Goal: Task Accomplishment & Management: Manage account settings

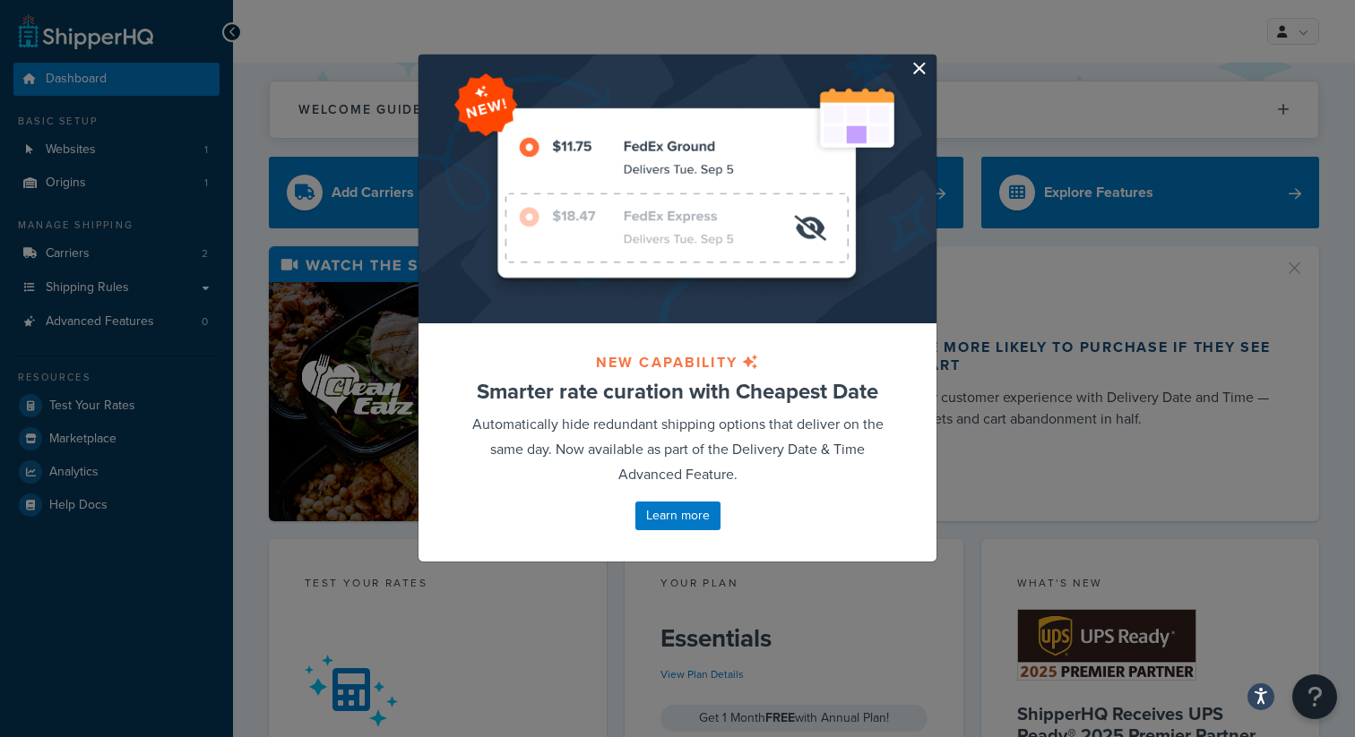
click at [932, 59] on button "button" at bounding box center [934, 57] width 4 height 4
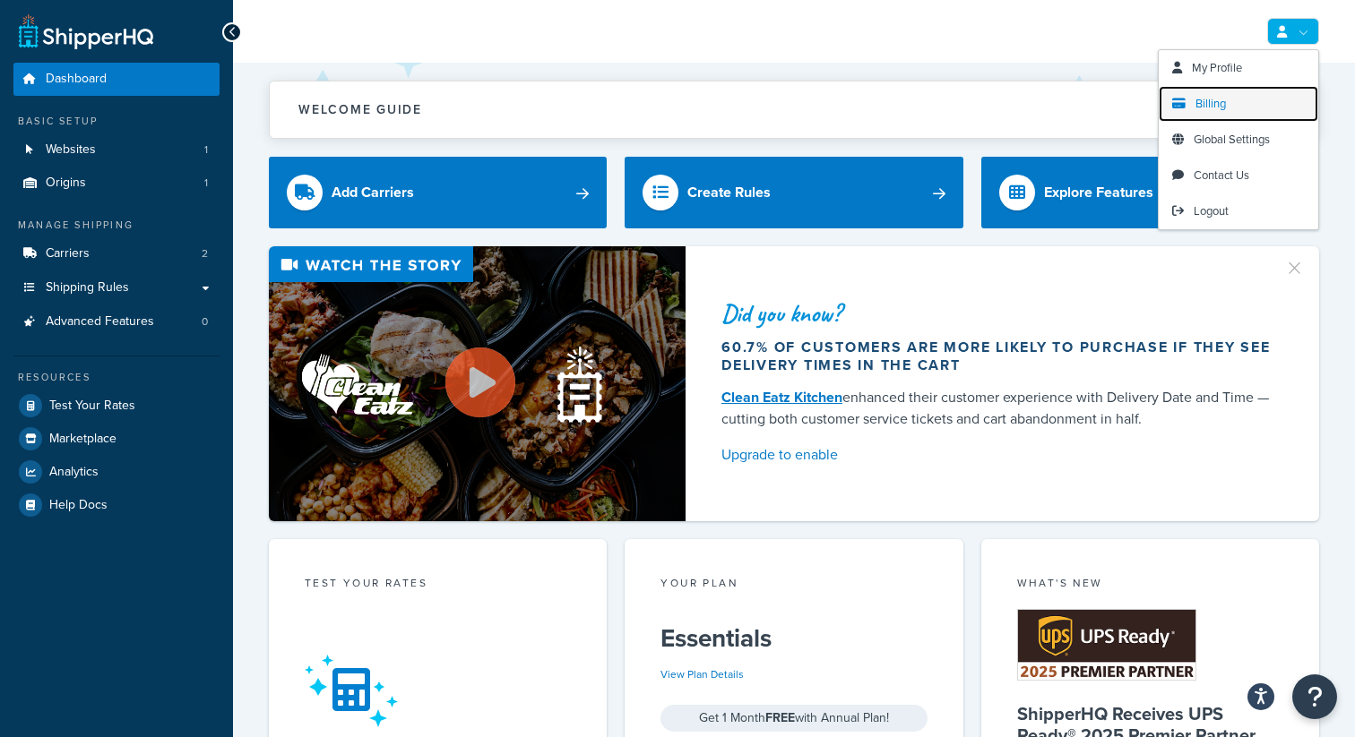
click at [1245, 112] on link "Billing" at bounding box center [1237, 104] width 159 height 36
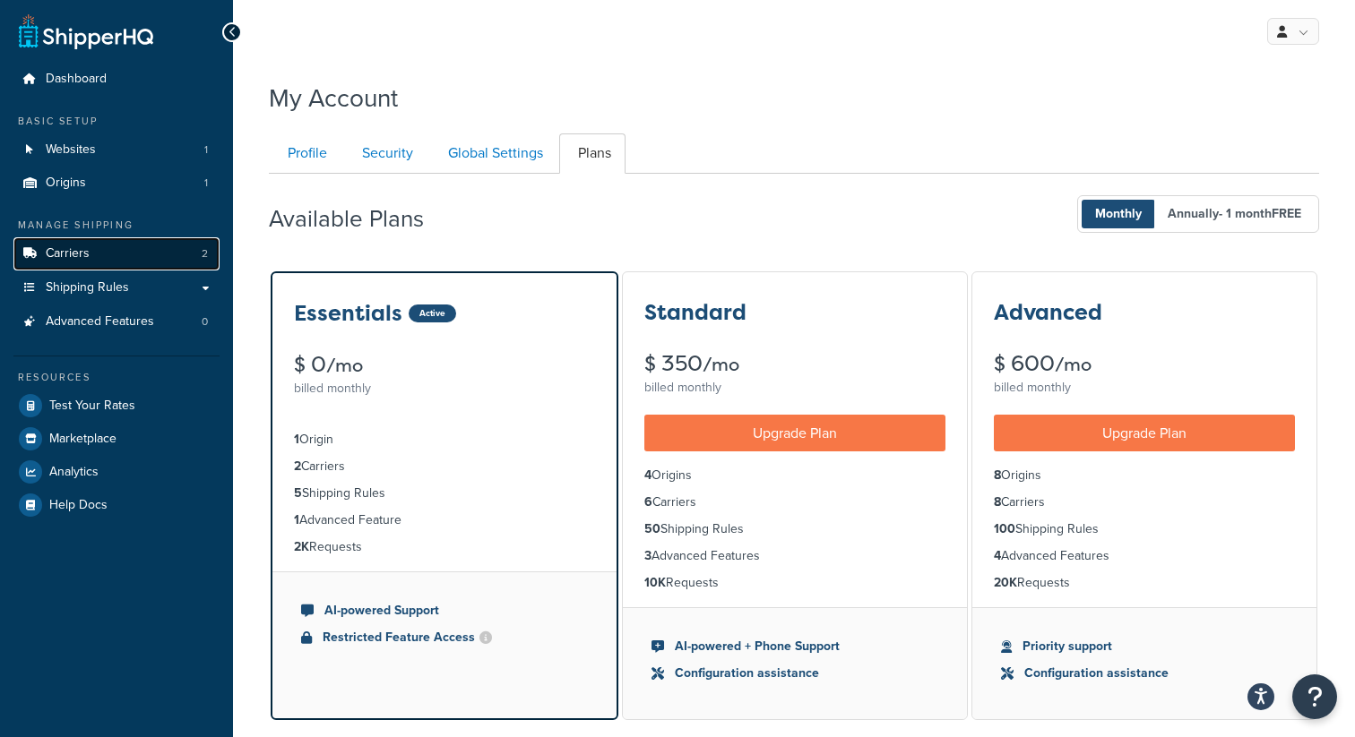
click at [130, 264] on link "Carriers 2" at bounding box center [116, 253] width 206 height 33
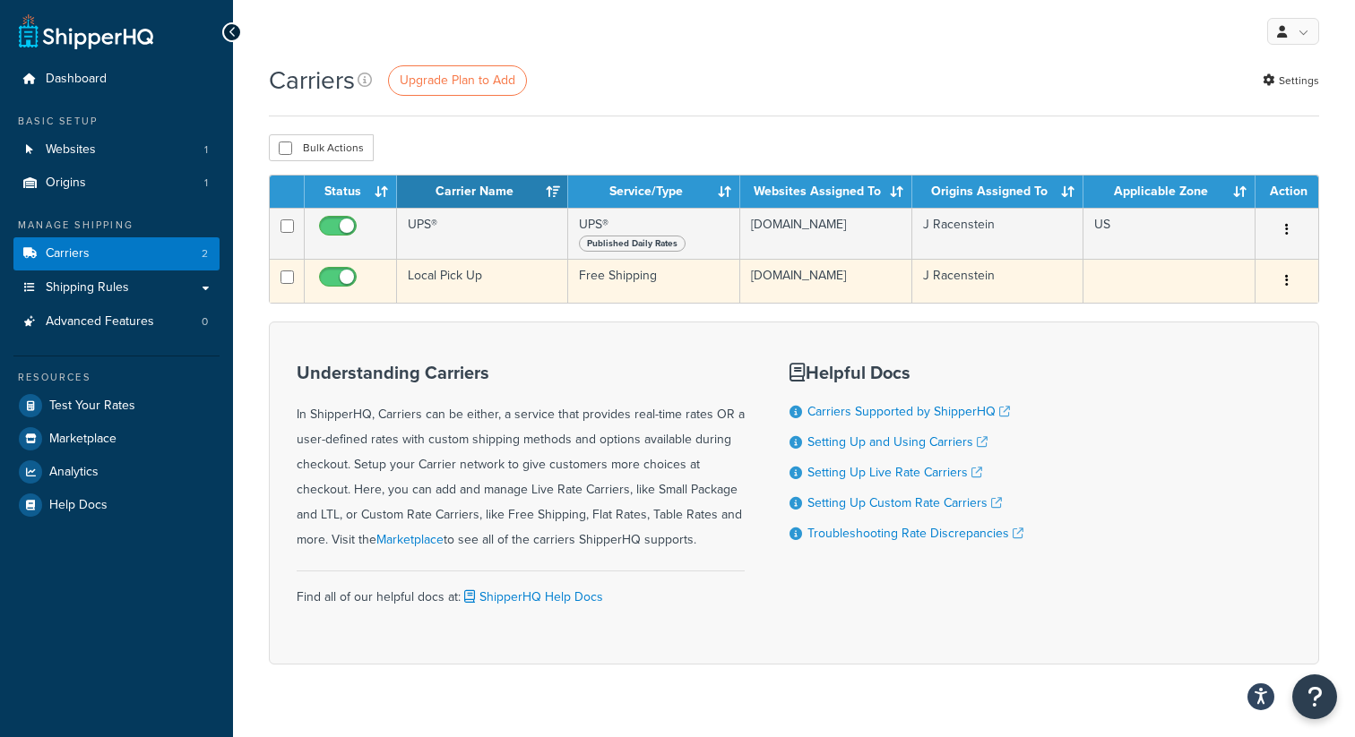
click at [934, 273] on td "J Racenstein" at bounding box center [998, 281] width 172 height 44
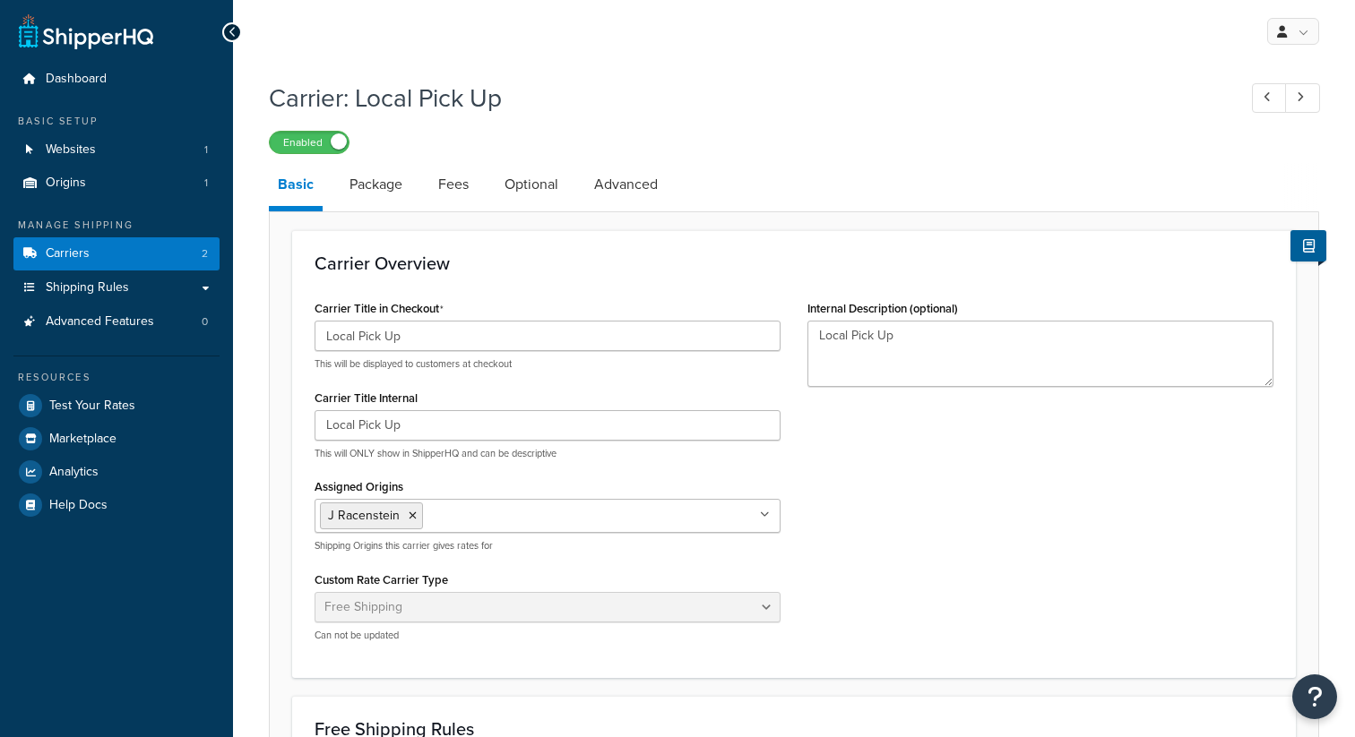
select select "free"
click at [470, 196] on link "Fees" at bounding box center [453, 184] width 48 height 43
select select "AFTER"
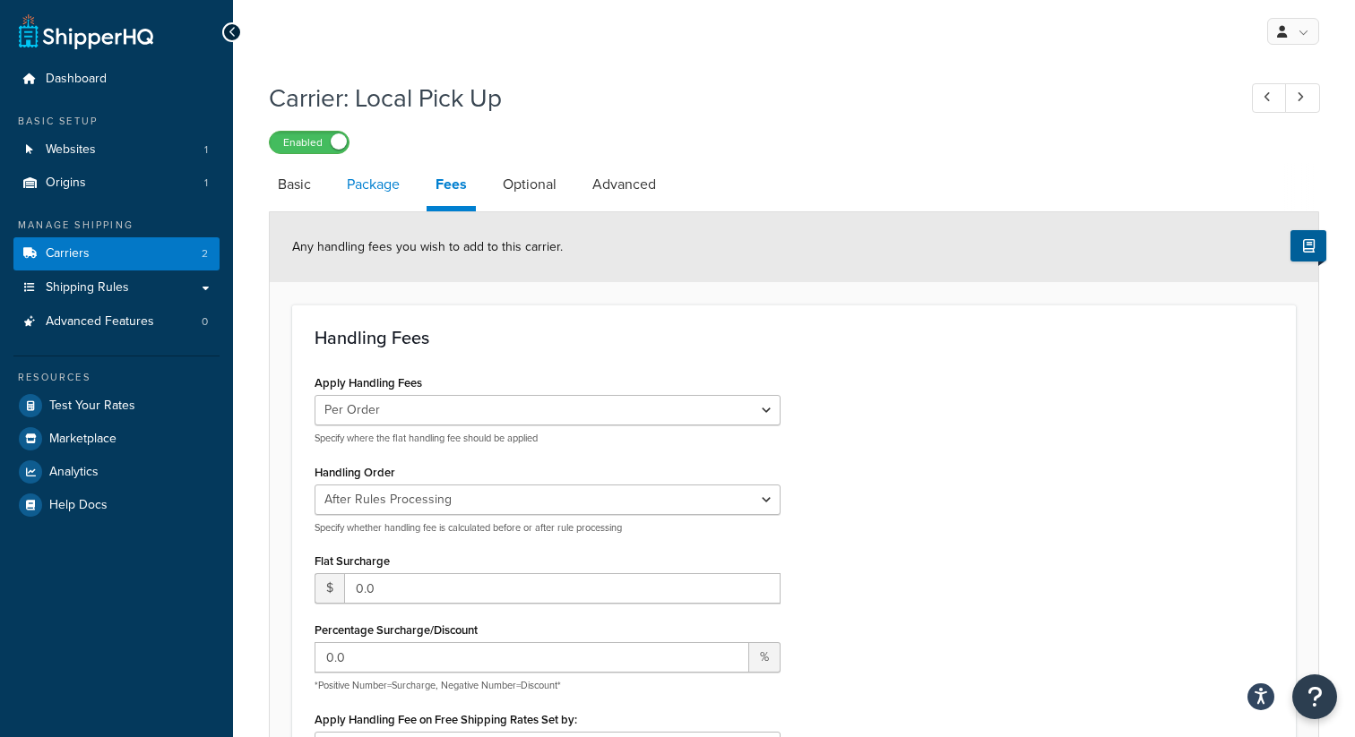
click at [374, 188] on link "Package" at bounding box center [373, 184] width 71 height 43
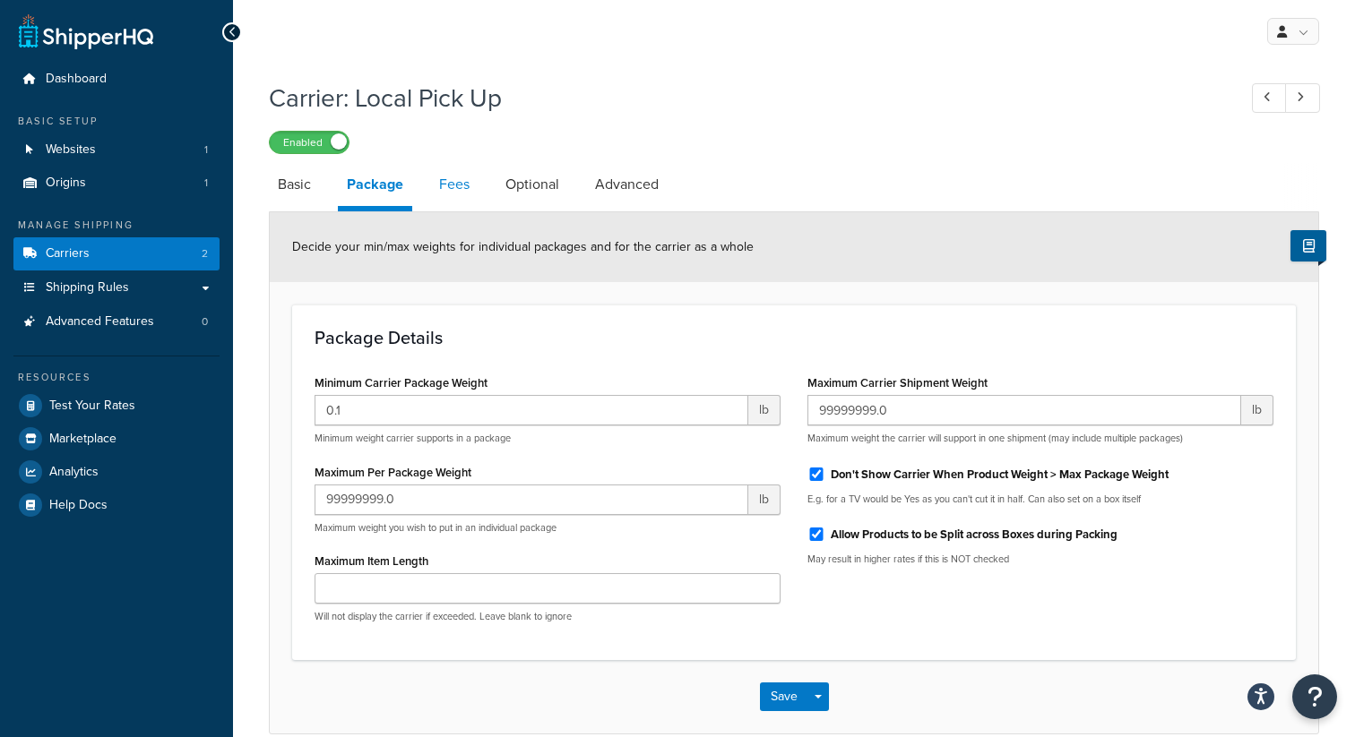
click at [451, 193] on link "Fees" at bounding box center [454, 184] width 48 height 43
select select "AFTER"
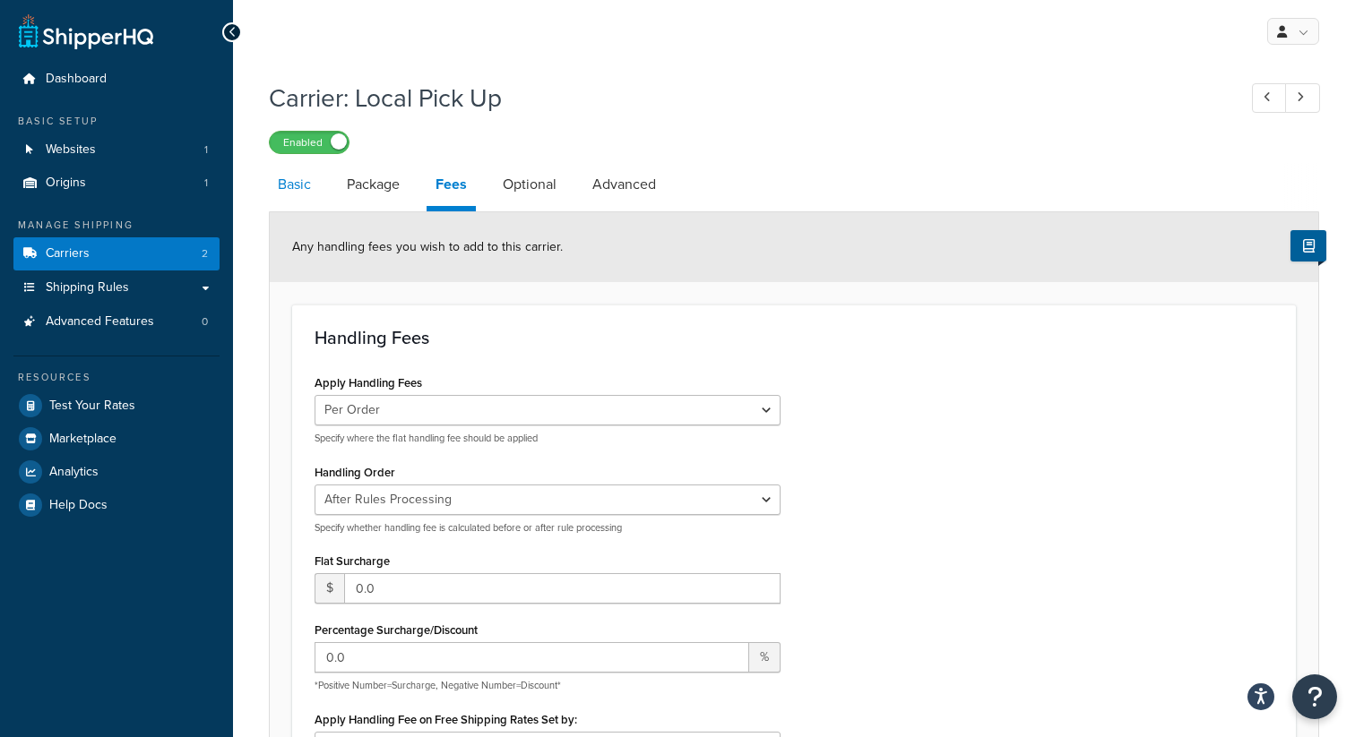
click at [279, 184] on link "Basic" at bounding box center [294, 184] width 51 height 43
select select "free"
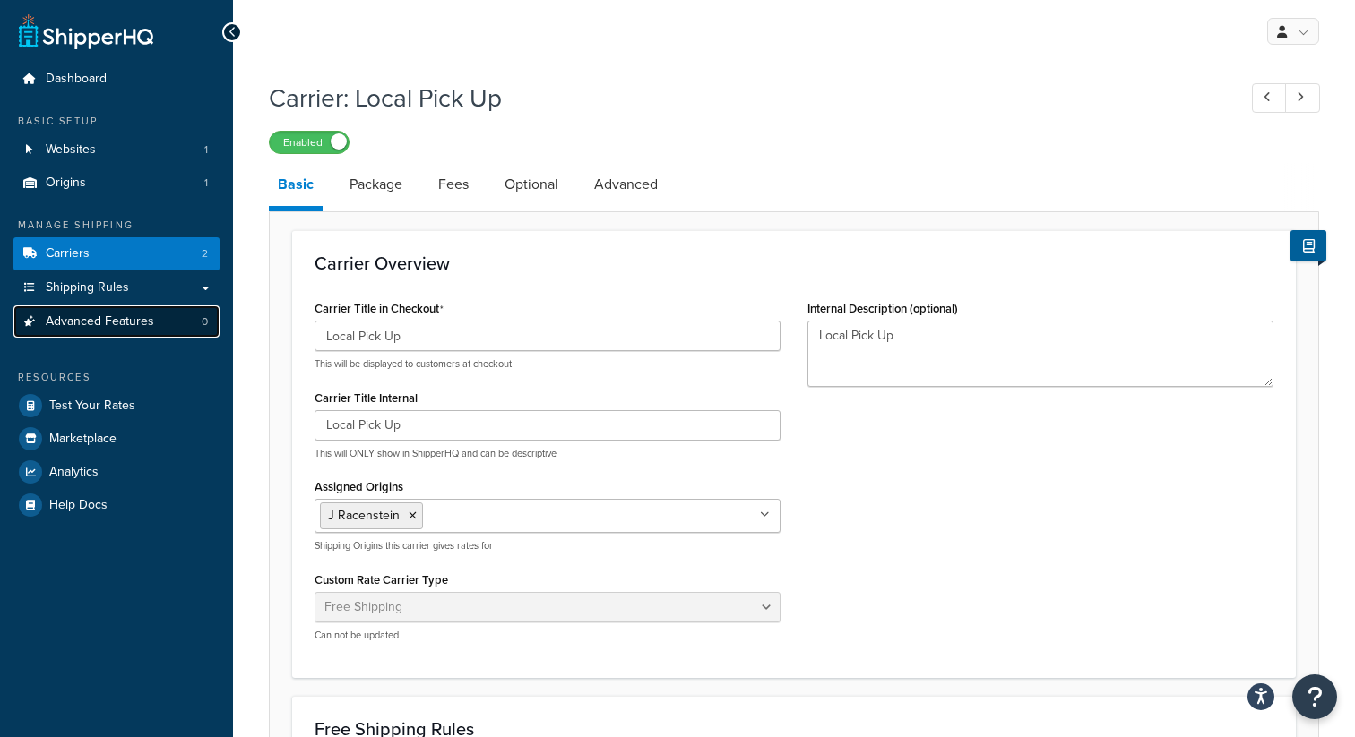
click at [166, 311] on link "Advanced Features 0" at bounding box center [116, 322] width 206 height 33
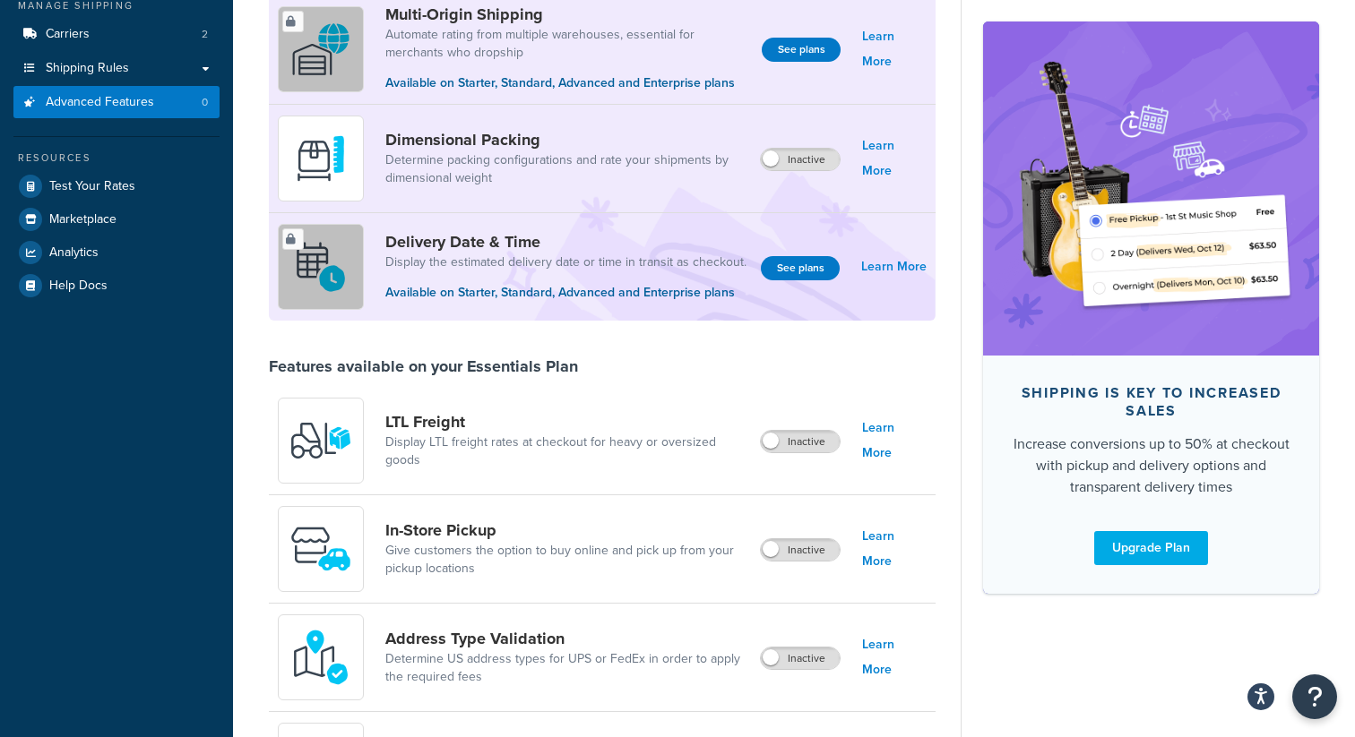
scroll to position [267, 0]
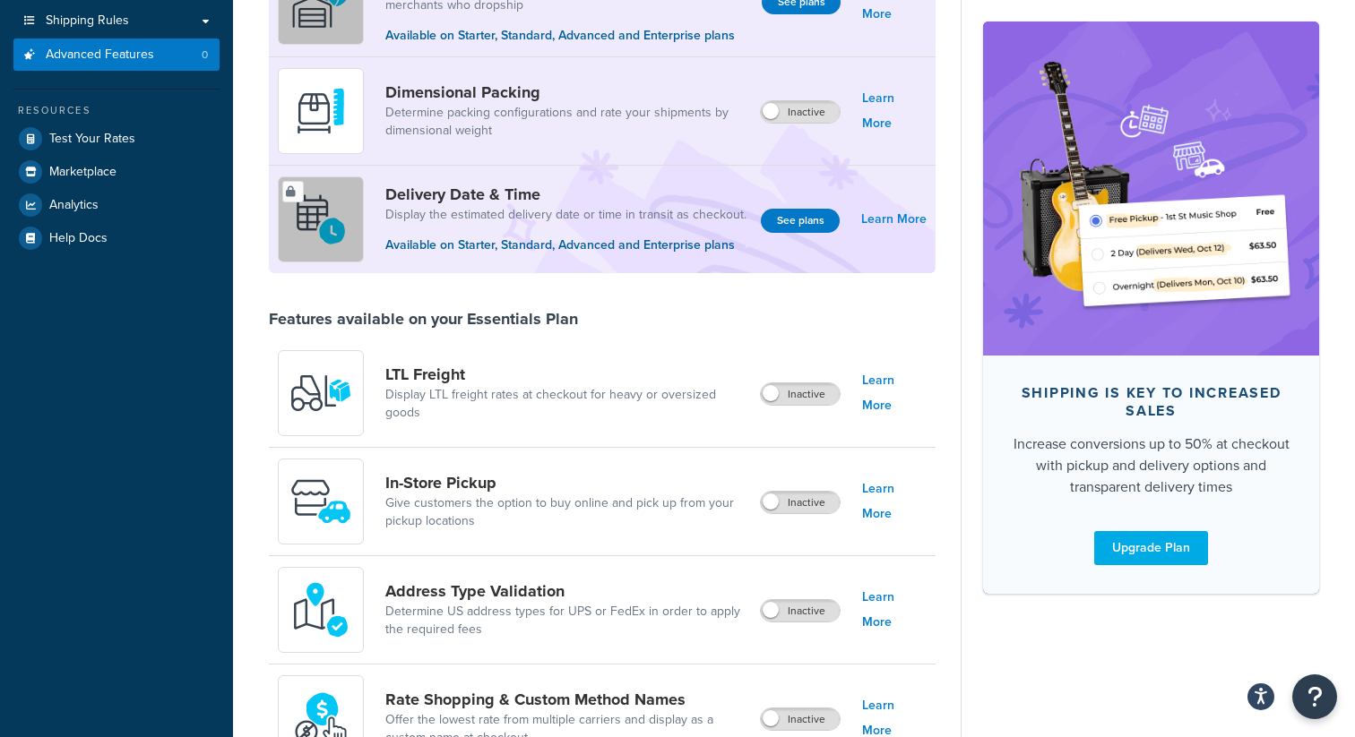
click at [369, 297] on div "Recommended Your Essentials Plan allows for 1 Advanced Feature Multi-Origin Shi…" at bounding box center [602, 721] width 667 height 1726
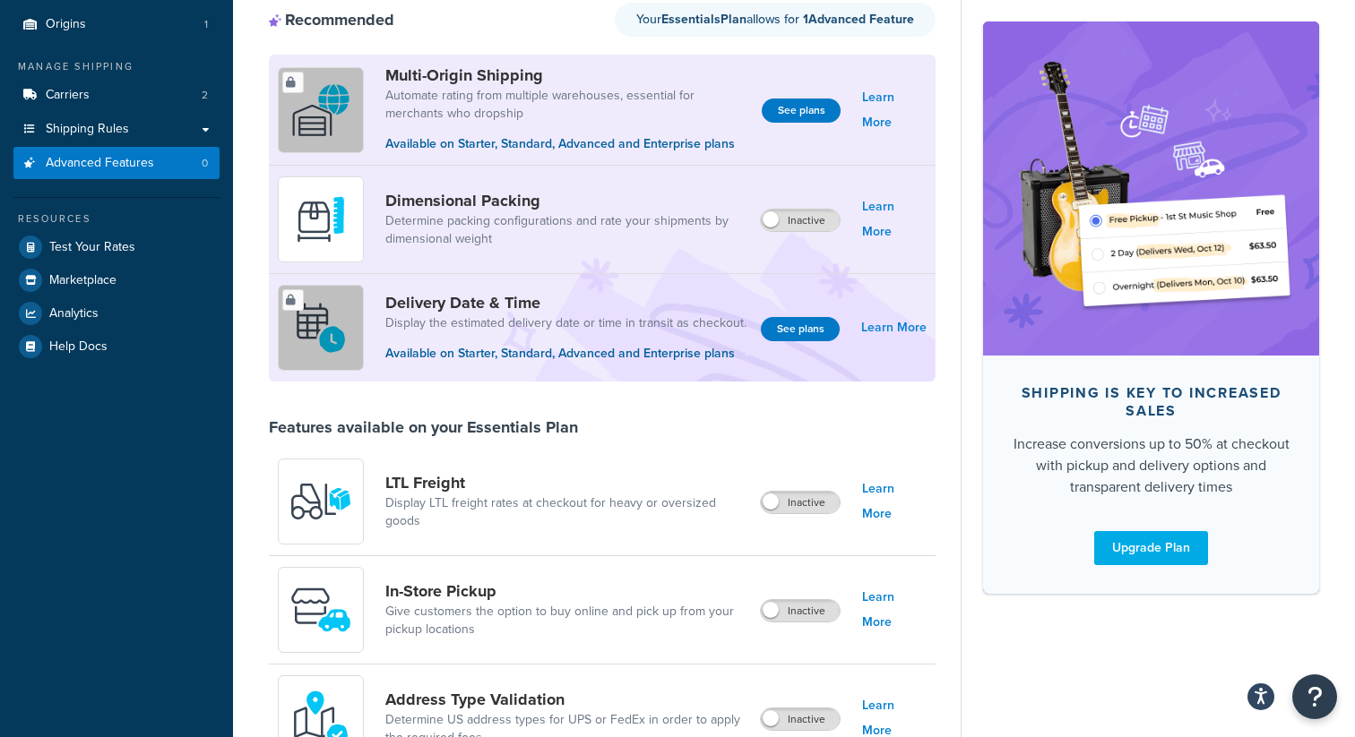
scroll to position [0, 0]
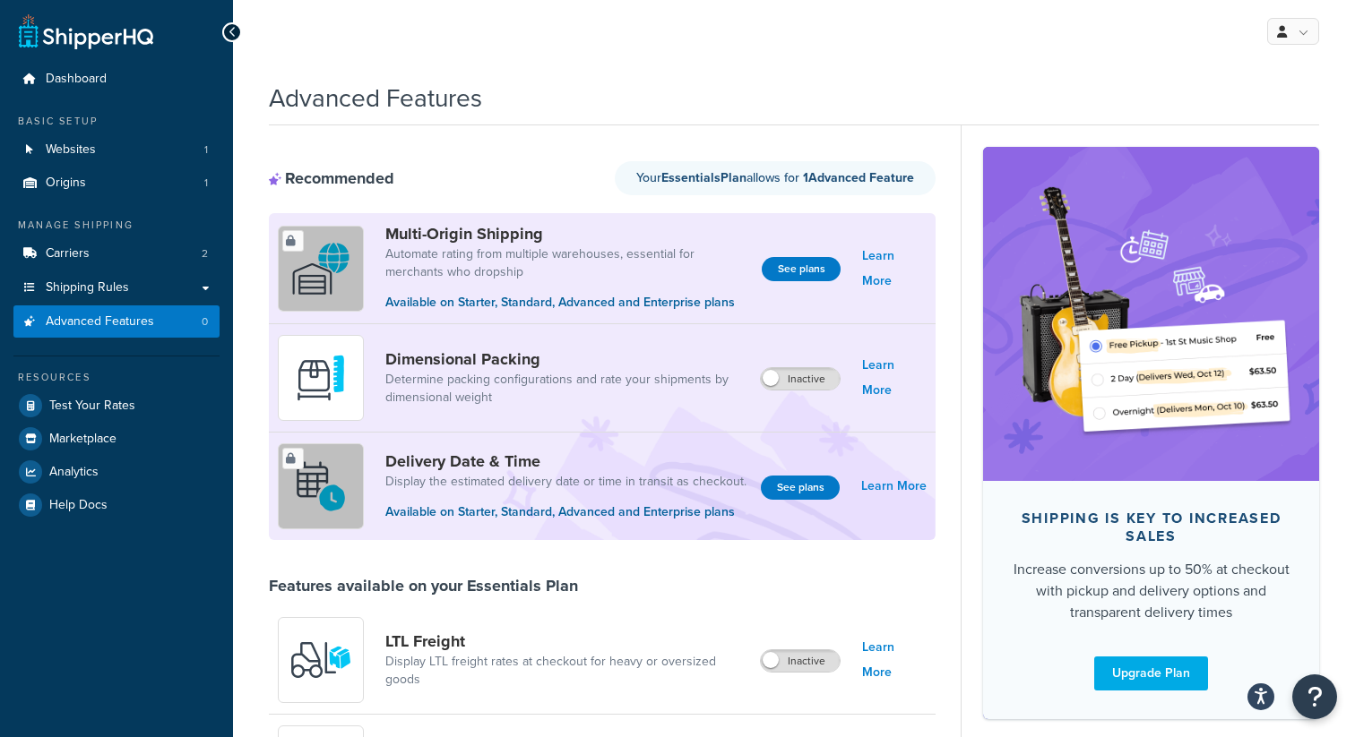
click at [659, 47] on div "My Profile Billing Global Settings Contact Us Logout" at bounding box center [794, 31] width 1122 height 63
